Goal: Task Accomplishment & Management: Complete application form

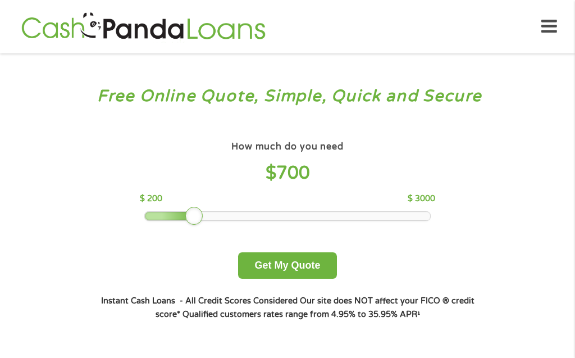
drag, startPoint x: 224, startPoint y: 220, endPoint x: 198, endPoint y: 213, distance: 27.4
click at [198, 213] on div at bounding box center [194, 216] width 18 height 18
drag, startPoint x: 190, startPoint y: 220, endPoint x: 183, endPoint y: 220, distance: 7.3
click at [183, 220] on div at bounding box center [184, 216] width 18 height 18
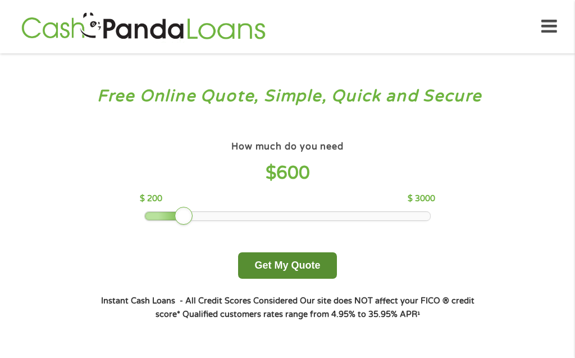
click at [257, 274] on button "Get My Quote" at bounding box center [287, 265] width 98 height 26
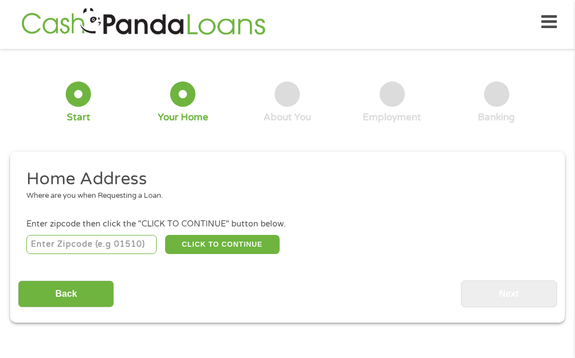
scroll to position [6, 0]
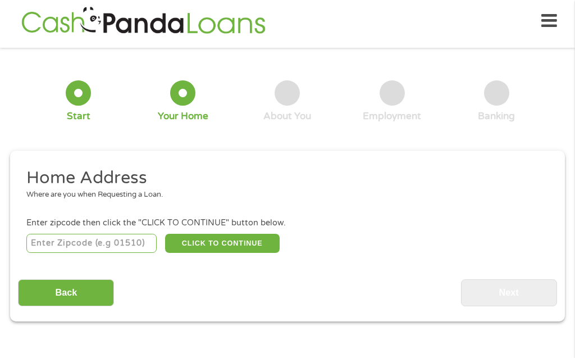
click at [53, 253] on input "number" at bounding box center [91, 243] width 131 height 19
type input "33415"
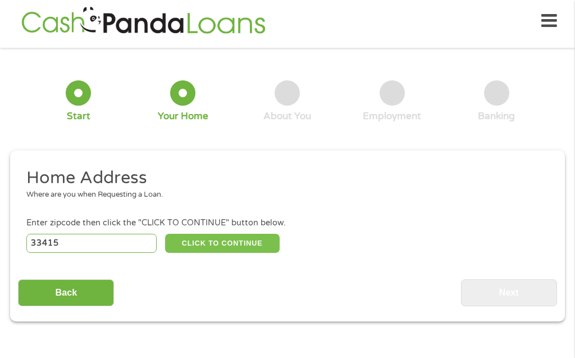
click at [201, 252] on button "CLICK TO CONTINUE" at bounding box center [222, 243] width 115 height 19
type input "33415"
type input "[GEOGRAPHIC_DATA]"
select select "[US_STATE]"
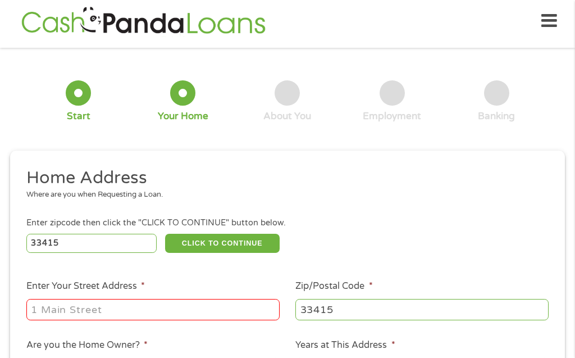
click at [78, 317] on input "Enter Your Street Address *" at bounding box center [152, 309] width 253 height 21
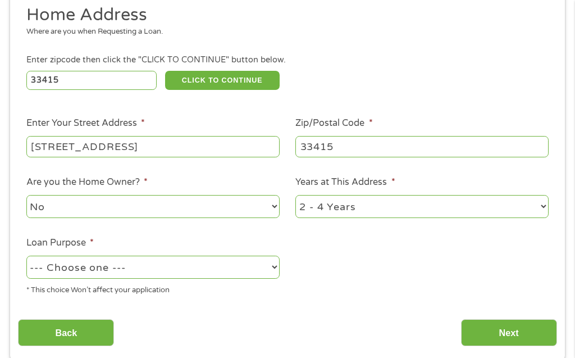
scroll to position [198, 0]
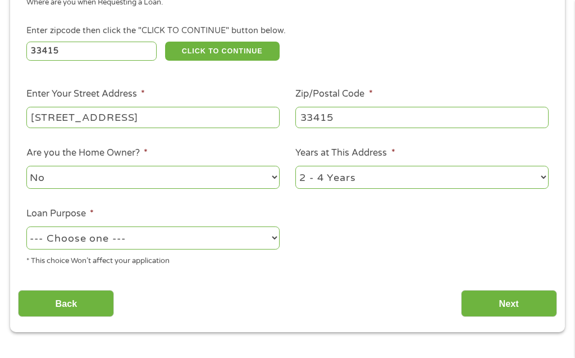
type input "[STREET_ADDRESS]"
click at [26, 166] on select "No Yes" at bounding box center [152, 177] width 253 height 23
click option "No" at bounding box center [0, 0] width 0 height 0
click at [296, 166] on select "1 Year or less 1 - 2 Years 2 - 4 Years Over 4 Years" at bounding box center [422, 177] width 253 height 23
select select "12months"
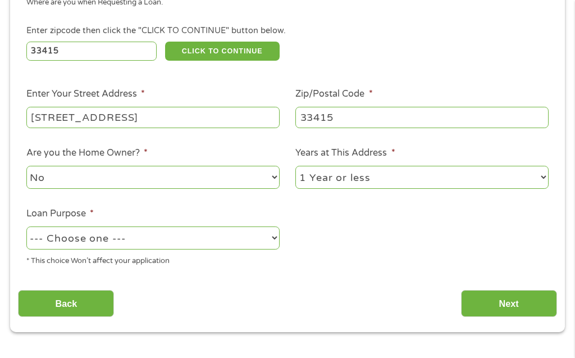
click option "1 Year or less" at bounding box center [0, 0] width 0 height 0
click at [26, 226] on select "--- Choose one --- Pay Bills Debt Consolidation Home Improvement Major Purchase…" at bounding box center [152, 237] width 253 height 23
select select "other"
click option "Other" at bounding box center [0, 0] width 0 height 0
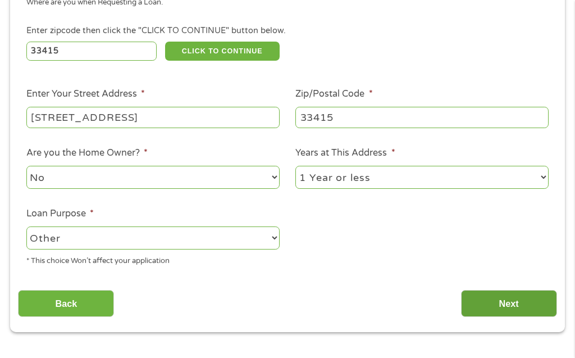
click at [481, 310] on input "Next" at bounding box center [509, 304] width 96 height 28
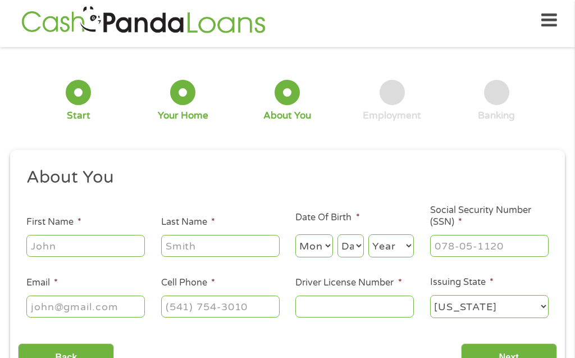
scroll to position [6, 0]
click at [81, 252] on input "First Name *" at bounding box center [85, 245] width 119 height 21
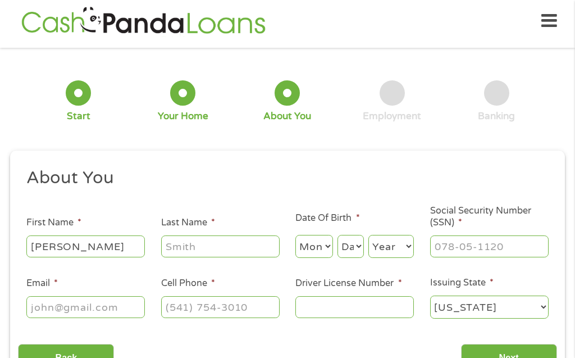
type input "[PERSON_NAME]"
click at [296, 235] on select "Month 1 2 3 4 5 6 7 8 9 10 11 12" at bounding box center [314, 246] width 37 height 23
select select "2"
click option "2" at bounding box center [0, 0] width 0 height 0
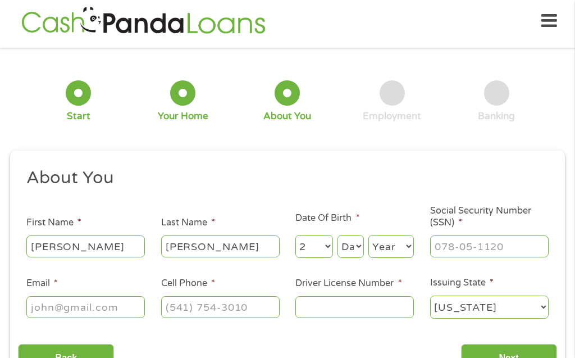
click at [338, 235] on select "Day 1 2 3 4 5 6 7 8 9 10 11 12 13 14 15 16 17 18 19 20 21 22 23 24 25 26 27 28 …" at bounding box center [351, 246] width 26 height 23
select select "17"
click option "17" at bounding box center [0, 0] width 0 height 0
click at [369, 235] on select "Year [DATE] 2006 2005 2004 2003 2002 2001 2000 1999 1998 1997 1996 1995 1994 19…" at bounding box center [392, 246] width 46 height 23
select select "1975"
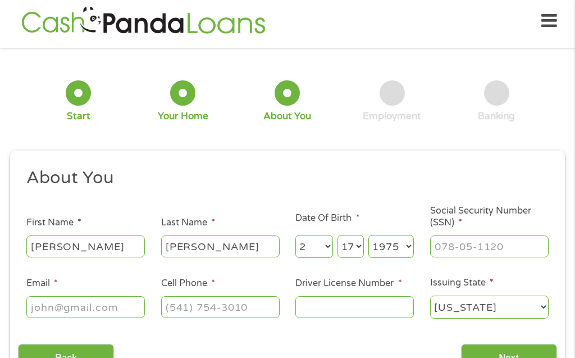
click option "1975" at bounding box center [0, 0] width 0 height 0
drag, startPoint x: 462, startPoint y: 248, endPoint x: 492, endPoint y: 239, distance: 31.0
click at [482, 244] on input "___-__-____" at bounding box center [489, 245] width 119 height 21
type input "599-14-8269"
click at [104, 315] on input "Email *" at bounding box center [85, 306] width 119 height 21
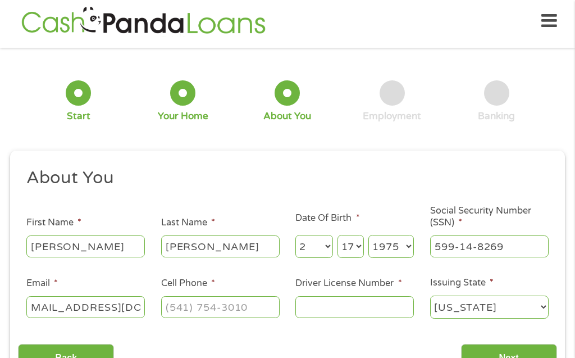
scroll to position [0, 23]
type input "[EMAIL_ADDRESS][DOMAIN_NAME]"
type input "[PHONE_NUMBER]"
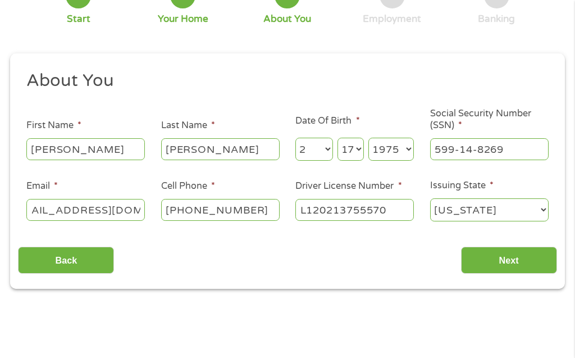
scroll to position [134, 0]
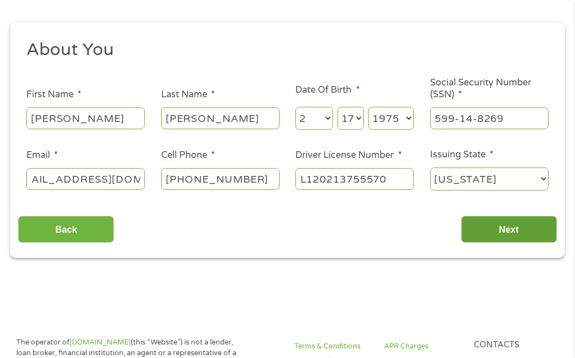
type input "L120213755570"
click at [496, 233] on input "Next" at bounding box center [509, 230] width 96 height 28
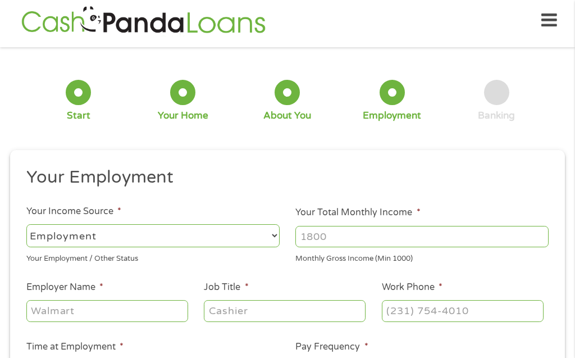
scroll to position [6, 0]
click at [26, 225] on select "--- Choose one --- Employment [DEMOGRAPHIC_DATA] Benefits" at bounding box center [152, 236] width 253 height 23
click option "Employment" at bounding box center [0, 0] width 0 height 0
click at [330, 234] on input "Your Total Monthly Income *" at bounding box center [422, 236] width 253 height 21
type input "6"
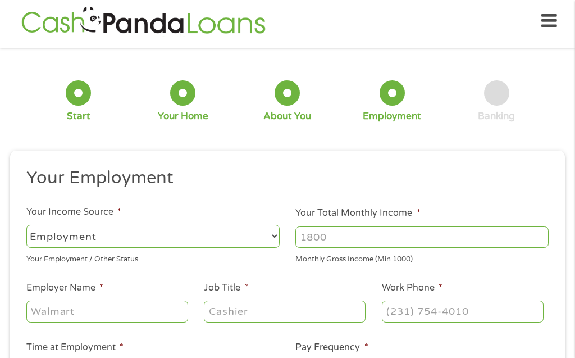
click at [320, 239] on input "Your Total Monthly Income *" at bounding box center [422, 236] width 253 height 21
type input "3350"
click at [78, 317] on input "Employer Name *" at bounding box center [107, 311] width 162 height 21
type input "A"
type input "Oreilly auto part"
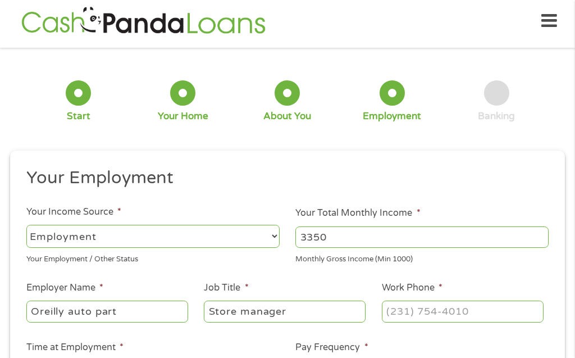
type input "Store manager"
type input "[PHONE_NUMBER]"
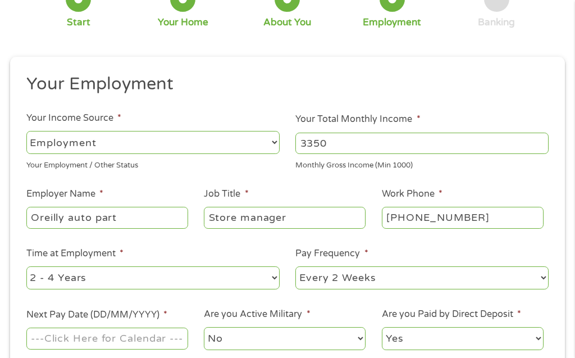
scroll to position [134, 0]
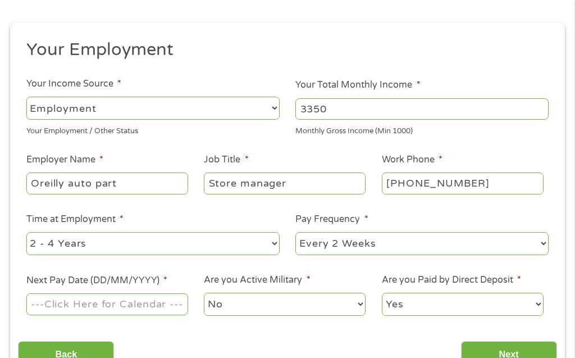
click at [26, 232] on select "--- Choose one --- 1 Year or less 1 - 2 Years 2 - 4 Years Over 4 Years" at bounding box center [152, 243] width 253 height 23
click option "2 - 4 Years" at bounding box center [0, 0] width 0 height 0
click at [55, 308] on input "Next Pay Date (DD/MM/YYYY) *" at bounding box center [107, 303] width 162 height 21
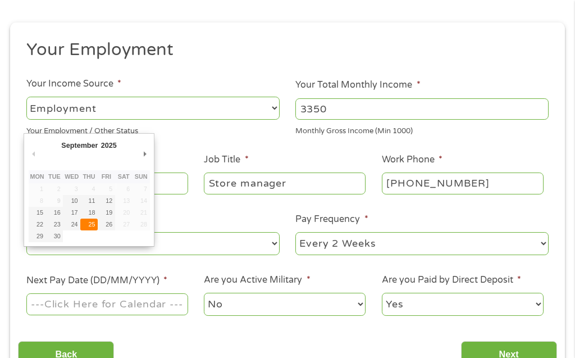
type input "[DATE]"
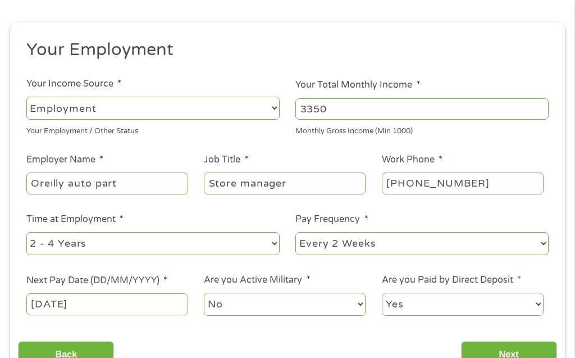
click at [382, 293] on select "Yes No" at bounding box center [463, 304] width 162 height 23
click option "Yes" at bounding box center [0, 0] width 0 height 0
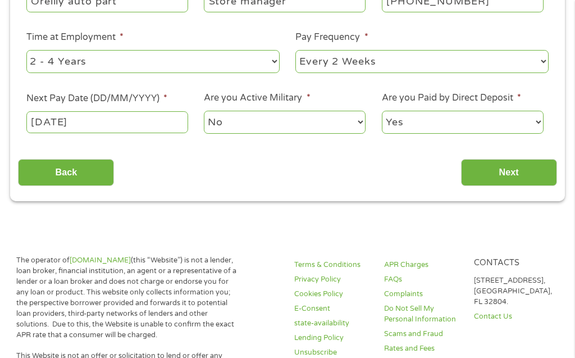
scroll to position [326, 0]
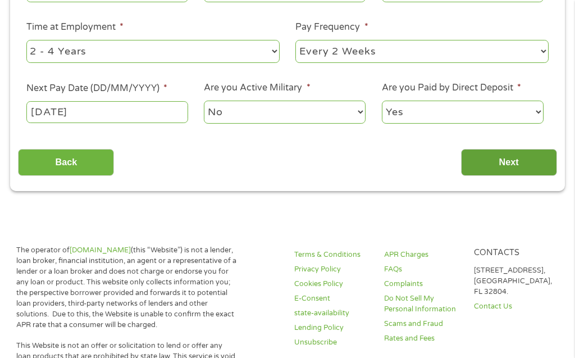
click at [489, 174] on input "Next" at bounding box center [509, 163] width 96 height 28
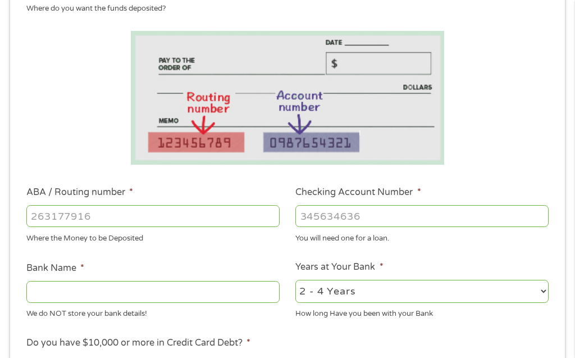
scroll to position [198, 0]
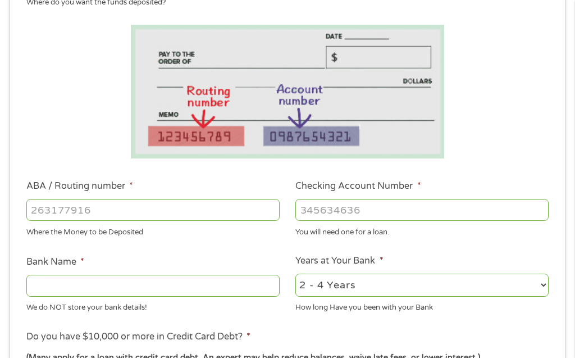
click at [79, 214] on input "ABA / Routing number *" at bounding box center [152, 209] width 253 height 21
type input "031101279"
type input "THE BANCORP BANK"
type input "031101279"
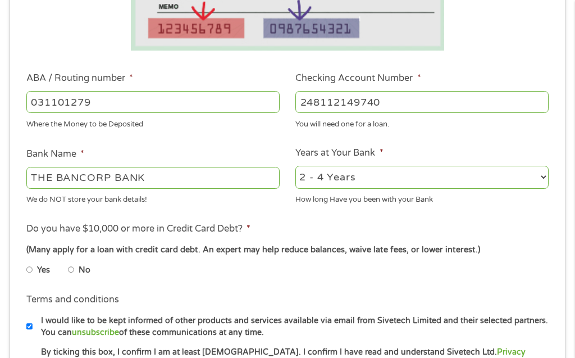
scroll to position [326, 0]
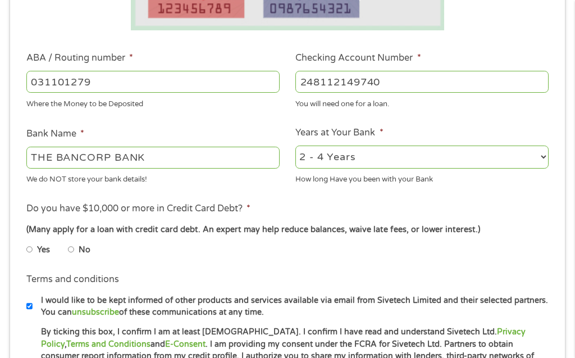
type input "248112149740"
click at [73, 251] on input "No" at bounding box center [71, 250] width 7 height 18
radio input "true"
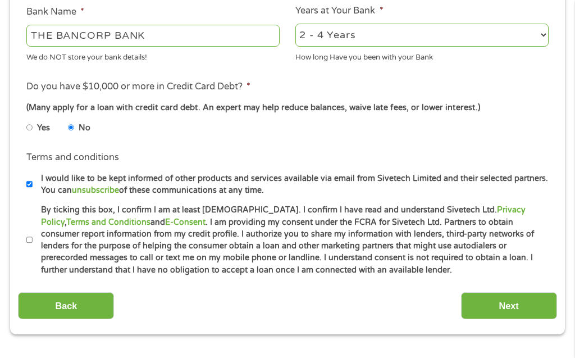
scroll to position [454, 0]
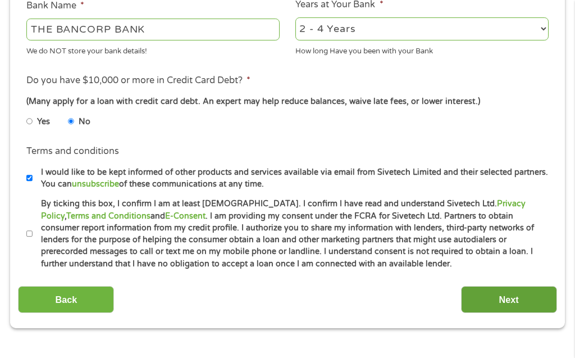
drag, startPoint x: 495, startPoint y: 309, endPoint x: 488, endPoint y: 297, distance: 14.1
click at [495, 307] on input "Next" at bounding box center [509, 300] width 96 height 28
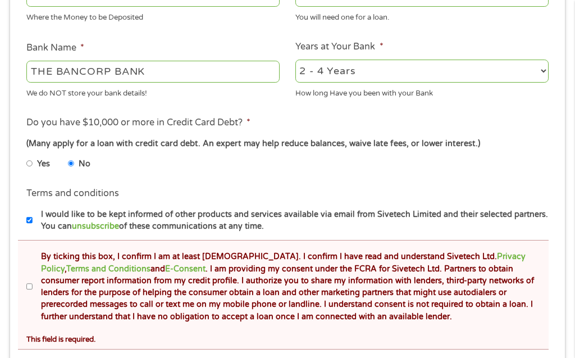
click at [30, 288] on input "By ticking this box, I confirm I am at least [DEMOGRAPHIC_DATA]. I confirm I ha…" at bounding box center [29, 287] width 7 height 18
checkbox input "true"
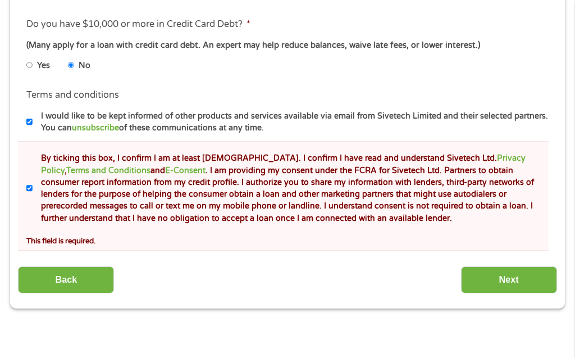
scroll to position [582, 0]
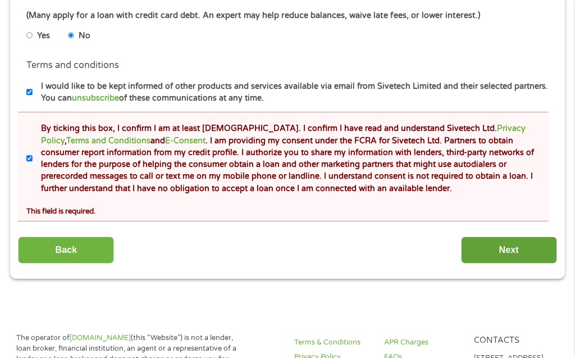
click at [520, 249] on input "Next" at bounding box center [509, 251] width 96 height 28
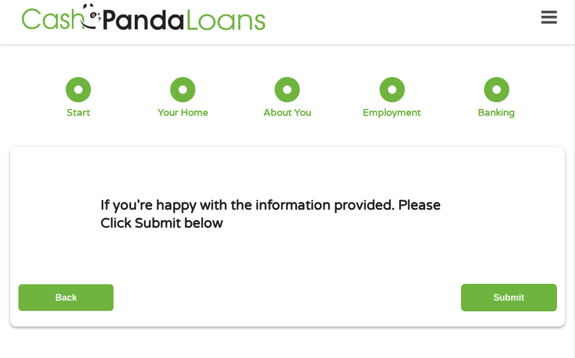
scroll to position [6, 0]
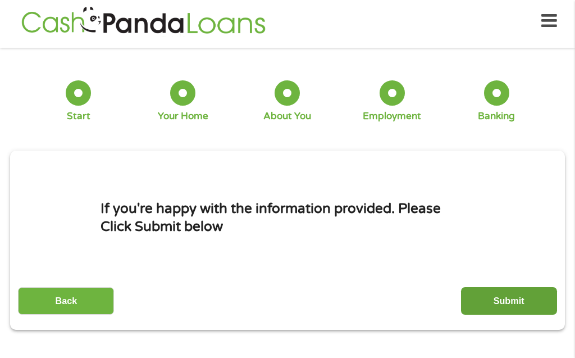
click at [477, 296] on input "Submit" at bounding box center [509, 301] width 96 height 28
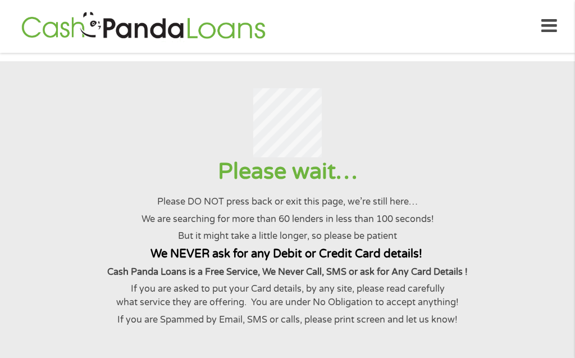
scroll to position [0, 0]
